Goal: Find specific page/section: Find specific page/section

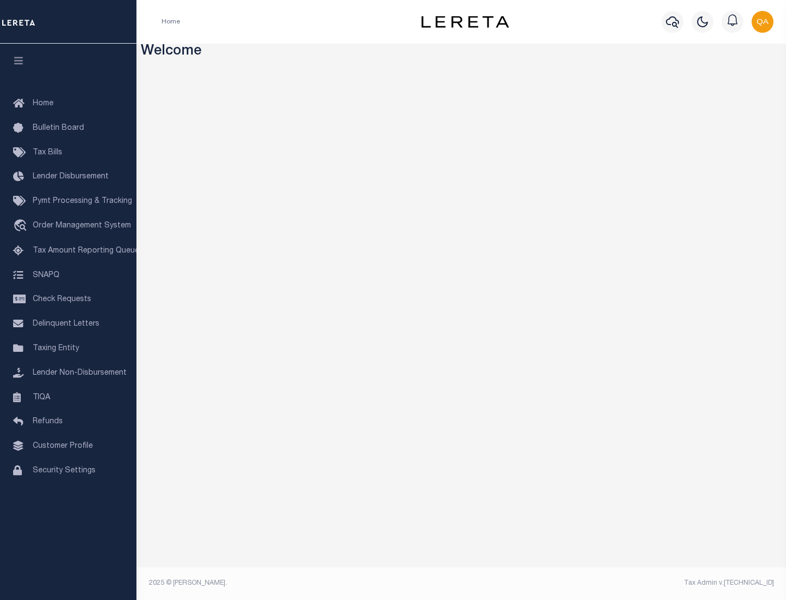
click at [68, 397] on link "TIQA" at bounding box center [68, 398] width 136 height 25
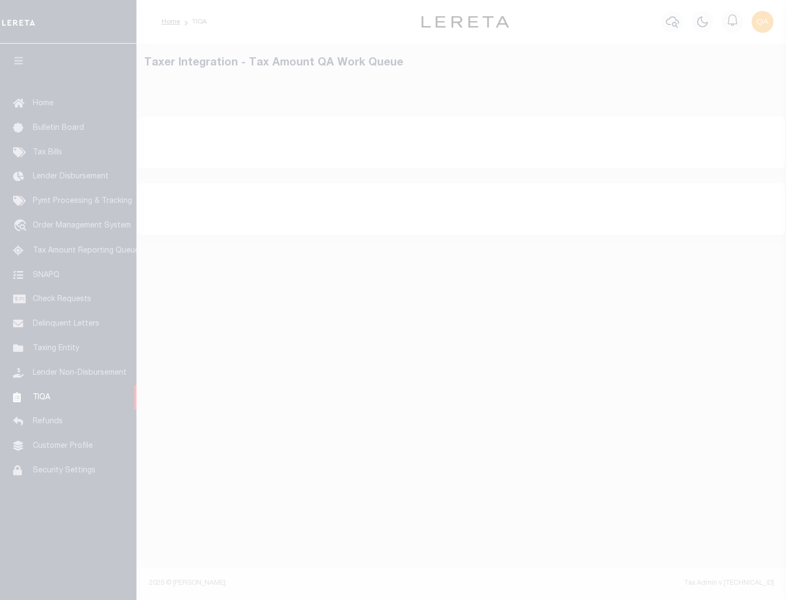
select select "200"
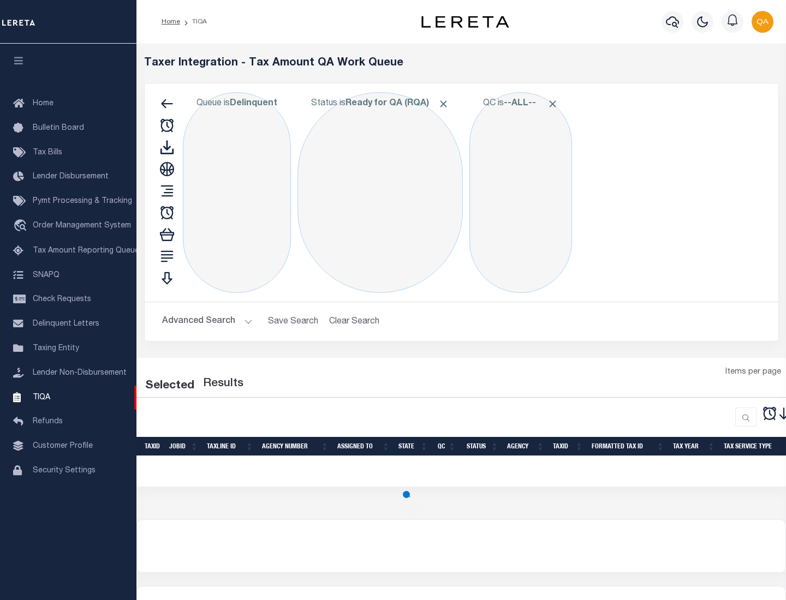
select select "200"
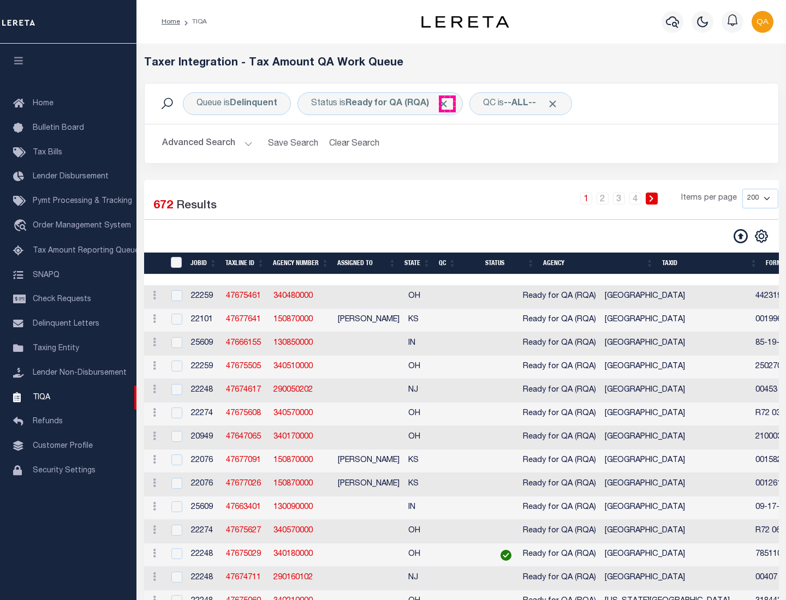
click at [447, 104] on span "Click to Remove" at bounding box center [443, 103] width 11 height 11
